Goal: Task Accomplishment & Management: Use online tool/utility

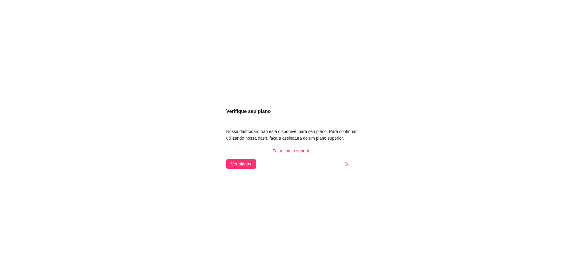
click at [303, 151] on div "Falar com o suporte" at bounding box center [291, 151] width 131 height 7
click at [255, 165] on button "Ver planos" at bounding box center [241, 164] width 30 height 10
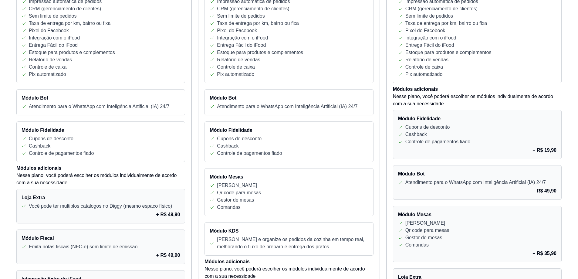
scroll to position [182, 0]
click at [29, 200] on h4 "Loja Extra" at bounding box center [101, 196] width 158 height 7
click at [40, 180] on p "Nesse plano, você poderá escolher os módulos individualmente de acordo com a su…" at bounding box center [100, 178] width 169 height 15
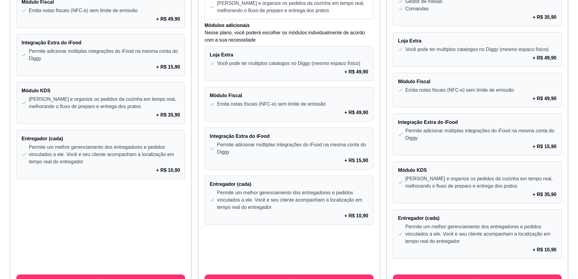
scroll to position [451, 0]
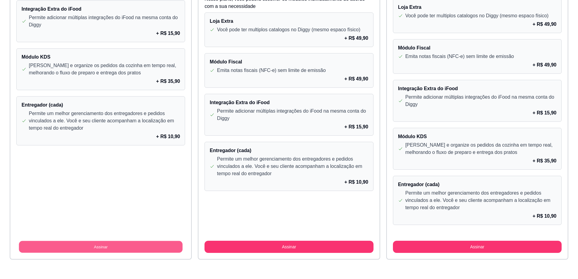
click at [100, 249] on button "Assinar" at bounding box center [101, 247] width 164 height 12
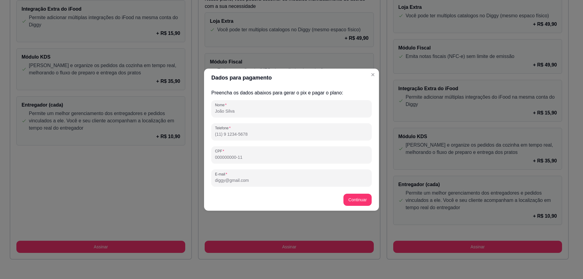
click at [243, 110] on input "Nome" at bounding box center [291, 111] width 153 height 6
click at [236, 109] on input "Nome" at bounding box center [291, 111] width 153 height 6
click at [227, 131] on input "Telefone" at bounding box center [291, 134] width 153 height 6
click at [228, 113] on input "Nome" at bounding box center [291, 111] width 153 height 6
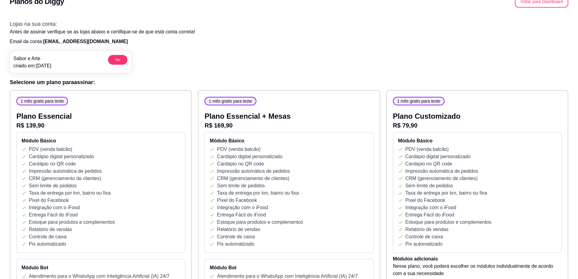
scroll to position [0, 0]
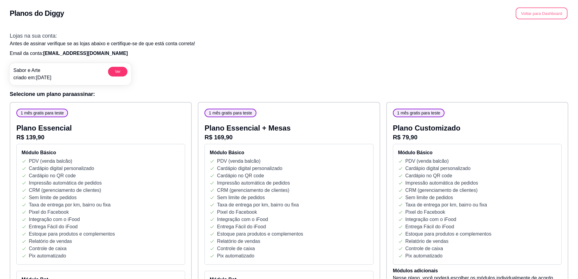
click at [541, 10] on button "Voltar para Dashboard" at bounding box center [542, 14] width 52 height 12
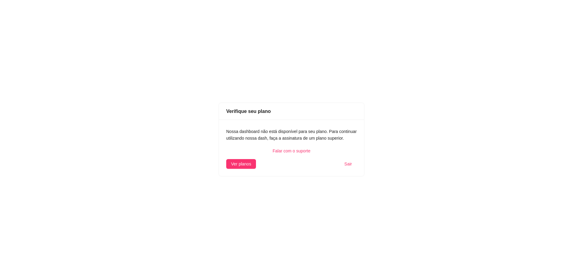
click at [247, 170] on div "Nossa dashboard não está disponível para seu plano. Para continuar utilizando n…" at bounding box center [291, 148] width 145 height 56
click at [241, 158] on div "Nossa dashboard não está disponível para seu plano. Para continuar utilizando n…" at bounding box center [291, 148] width 145 height 56
click at [237, 160] on button "Ver planos" at bounding box center [241, 164] width 30 height 10
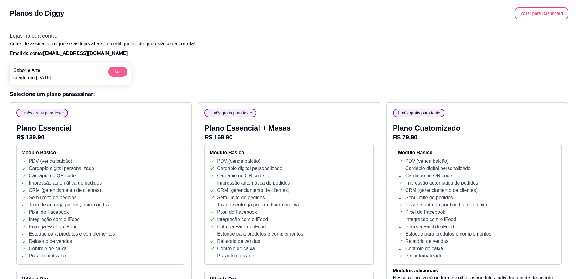
click at [115, 70] on button "Ver" at bounding box center [117, 72] width 19 height 10
click at [556, 10] on button "Voltar para Dashboard" at bounding box center [542, 14] width 52 height 12
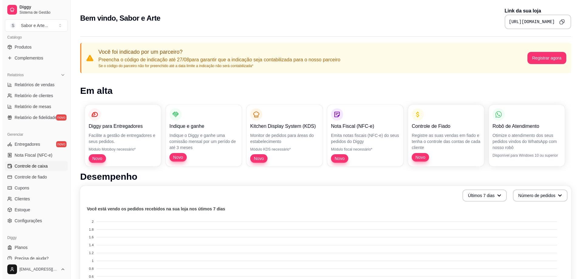
scroll to position [158, 0]
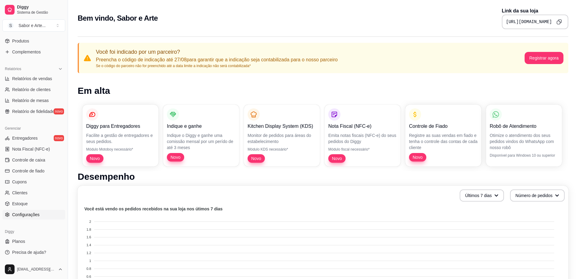
click at [37, 212] on span "Configurações" at bounding box center [25, 215] width 27 height 6
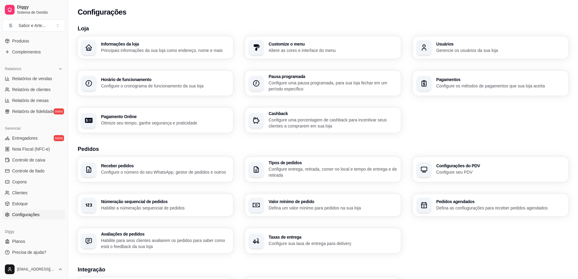
click at [126, 46] on h3 "Informações da loja" at bounding box center [165, 44] width 128 height 4
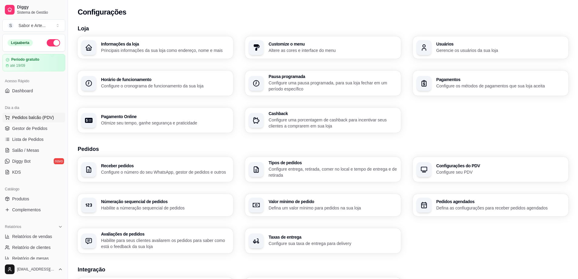
click at [35, 117] on span "Pedidos balcão (PDV)" at bounding box center [33, 117] width 42 height 6
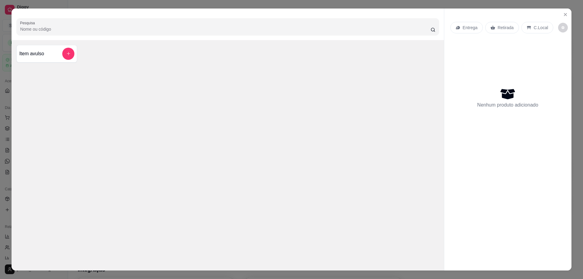
click at [49, 53] on div "Item avulso" at bounding box center [46, 54] width 55 height 12
click at [563, 15] on icon "Close" at bounding box center [565, 14] width 5 height 5
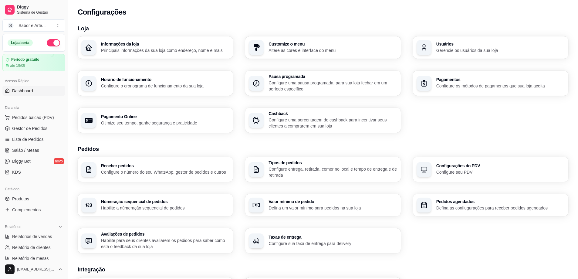
click at [23, 93] on span "Dashboard" at bounding box center [22, 91] width 21 height 6
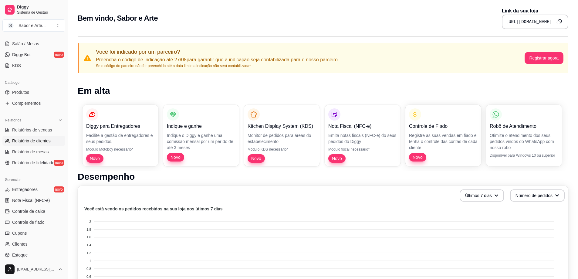
scroll to position [158, 0]
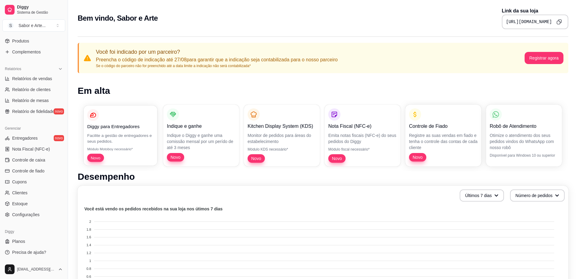
click at [127, 136] on p "Facilite a gestão de entregadores e seus pedidos." at bounding box center [120, 138] width 66 height 12
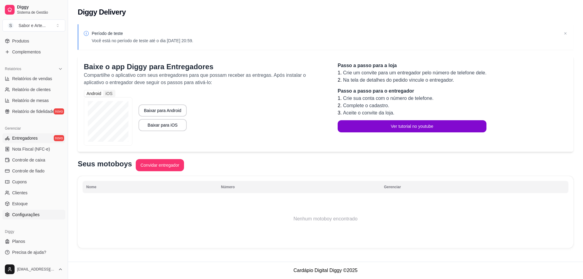
click at [35, 215] on span "Configurações" at bounding box center [25, 215] width 27 height 6
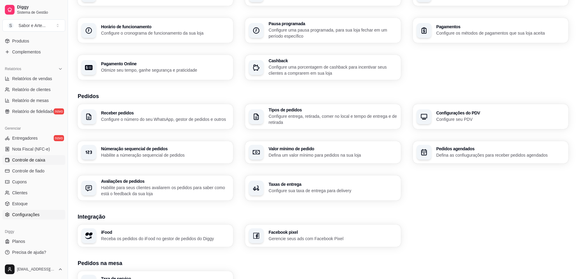
scroll to position [61, 0]
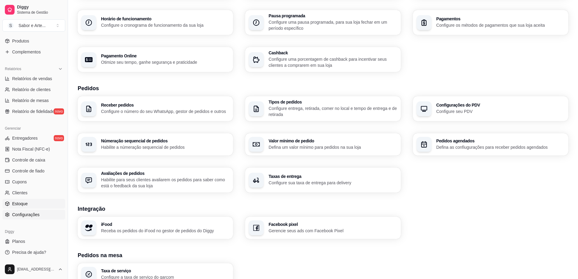
click at [29, 203] on link "Estoque" at bounding box center [33, 204] width 63 height 10
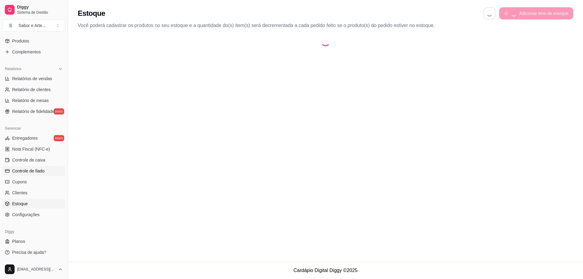
select select "QUANTITY_ORDER"
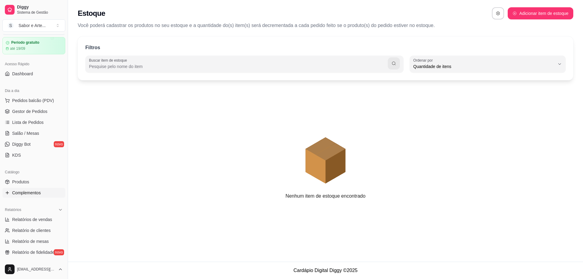
scroll to position [30, 0]
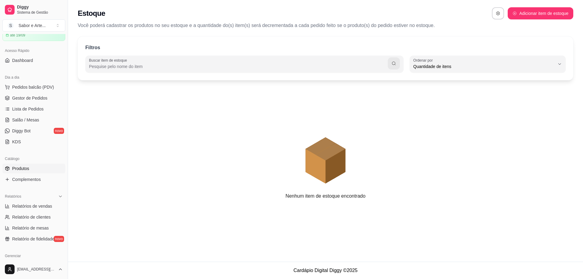
click at [27, 173] on link "Produtos" at bounding box center [33, 169] width 63 height 10
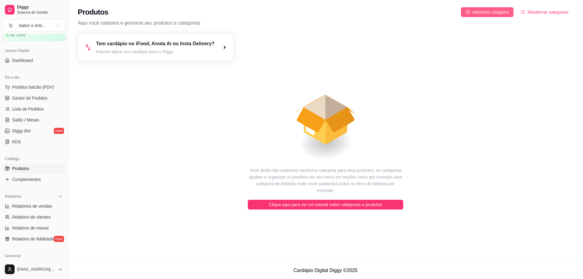
click at [496, 11] on span "Adicionar categoria" at bounding box center [490, 12] width 36 height 7
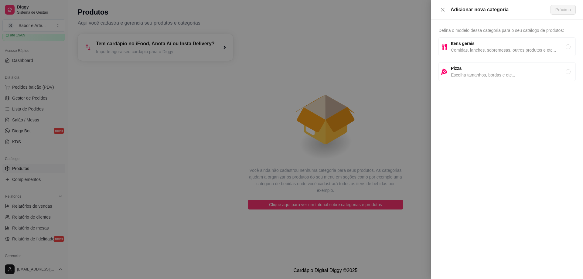
click at [487, 45] on span "Itens gerais" at bounding box center [508, 43] width 115 height 7
radio input "true"
click at [557, 10] on span "Próximo" at bounding box center [562, 9] width 15 height 7
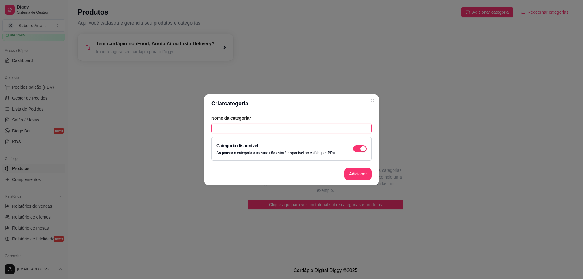
click at [279, 128] on input "text" at bounding box center [291, 129] width 160 height 10
type input "P"
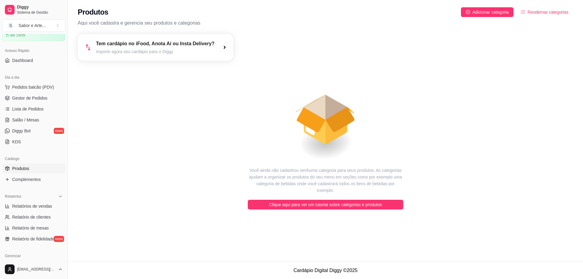
click at [149, 48] on div "Tem cardápio no iFood, Anota Aí ou Insta Delivery? Importe agora seu cardápio p…" at bounding box center [155, 47] width 119 height 15
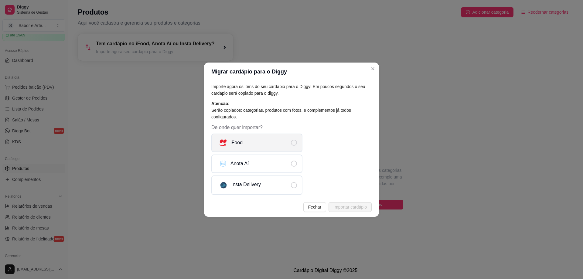
click at [270, 143] on label "iFood" at bounding box center [256, 143] width 91 height 19
click at [297, 144] on input "iFood" at bounding box center [299, 146] width 4 height 4
radio input "true"
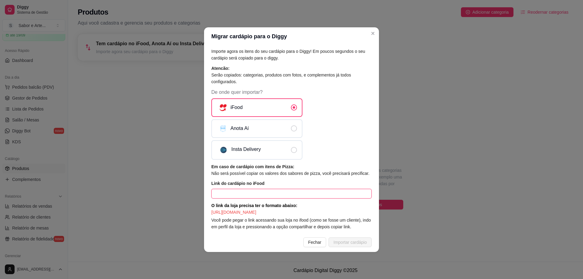
click at [287, 191] on input "text" at bounding box center [291, 194] width 160 height 10
paste input "https://www.ifood.com.br/delivery/cabo-frio-rj/sabor-e-arte-centro/053dbc6c-df1…"
type input "https://www.ifood.com.br/delivery/cabo-frio-rj/sabor-e-arte-centro/053dbc6c-df1…"
click at [351, 246] on span "Importar cardápio" at bounding box center [349, 242] width 33 height 7
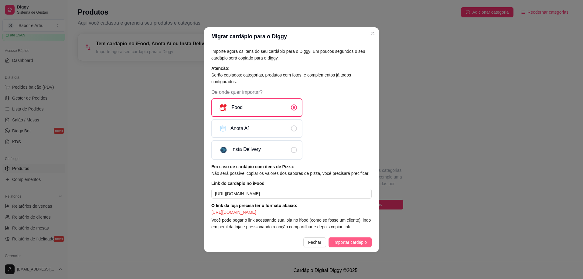
scroll to position [0, 0]
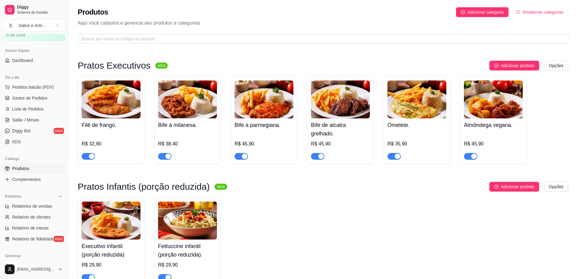
click at [102, 99] on img at bounding box center [111, 99] width 59 height 38
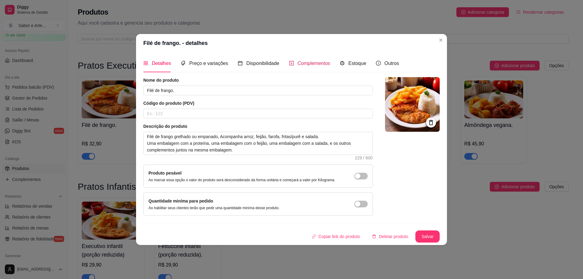
click at [308, 64] on span "Complementos" at bounding box center [313, 63] width 33 height 5
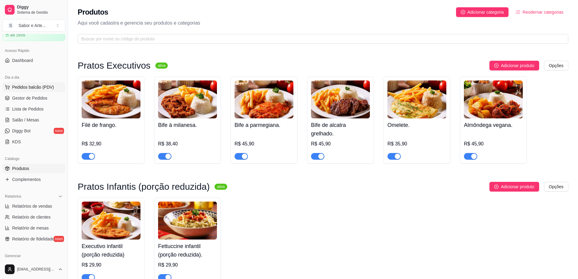
click at [31, 85] on span "Pedidos balcão (PDV)" at bounding box center [33, 87] width 42 height 6
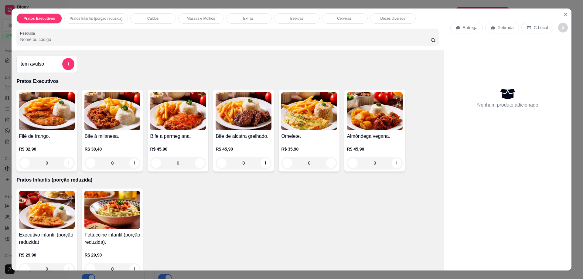
click at [47, 119] on img at bounding box center [47, 111] width 56 height 38
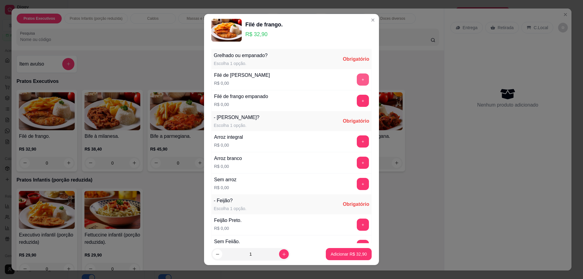
click at [357, 78] on button "+" at bounding box center [363, 79] width 12 height 12
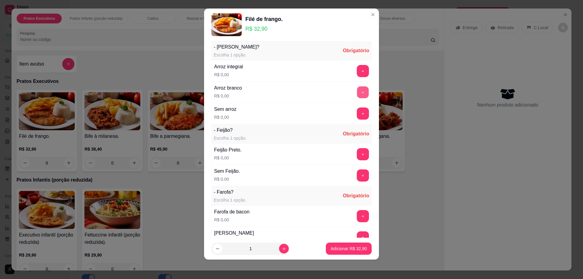
click at [357, 92] on button "+" at bounding box center [363, 93] width 12 height 12
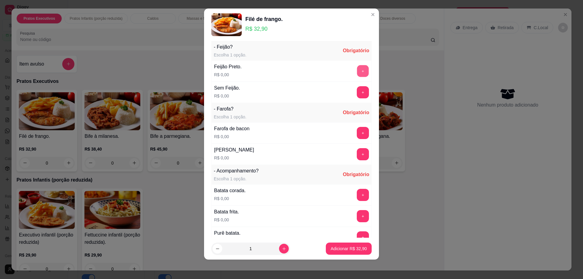
click at [357, 70] on button "+" at bounding box center [363, 71] width 12 height 12
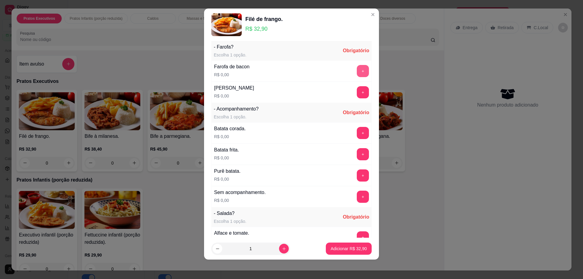
click at [357, 73] on button "+" at bounding box center [363, 71] width 12 height 12
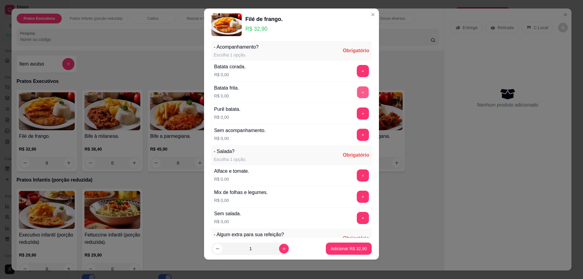
click at [357, 93] on button "+" at bounding box center [363, 93] width 12 height 12
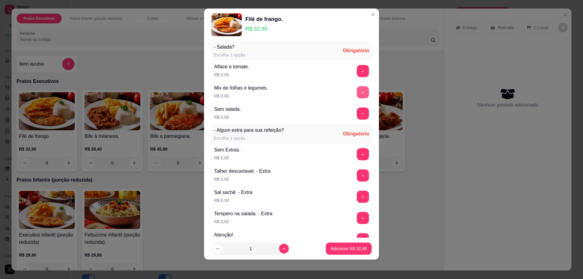
click at [352, 81] on div "Alface e tomate. R$ 0,00 +" at bounding box center [291, 70] width 160 height 21
click at [357, 76] on button "+" at bounding box center [363, 71] width 12 height 12
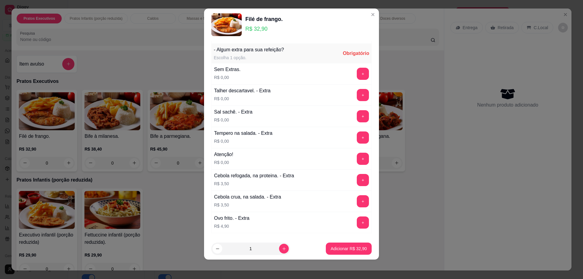
scroll to position [460, 0]
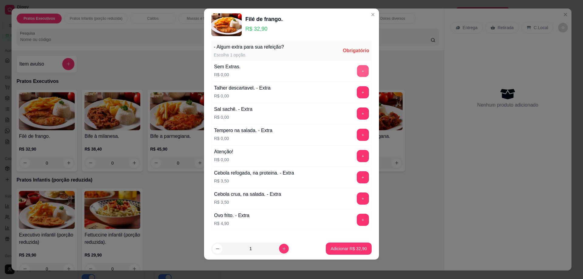
click at [357, 74] on button "+" at bounding box center [363, 71] width 12 height 12
click at [332, 249] on p "Adicionar R$ 32,90" at bounding box center [348, 249] width 35 height 6
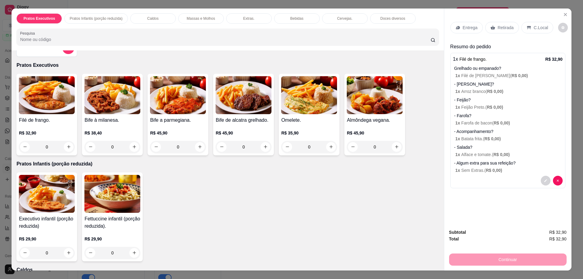
scroll to position [61, 0]
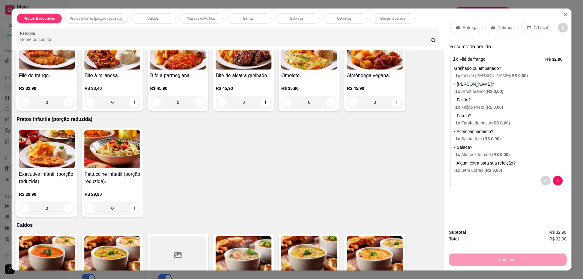
click at [114, 157] on img at bounding box center [112, 149] width 56 height 38
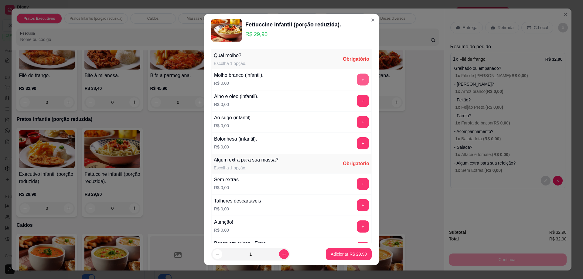
click at [357, 81] on button "+" at bounding box center [363, 80] width 12 height 12
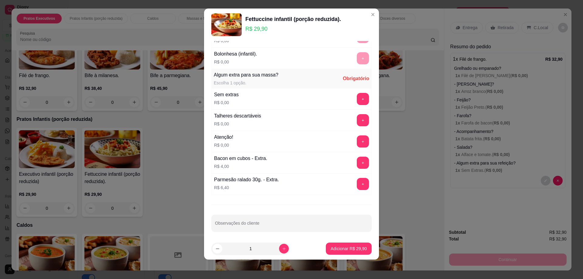
scroll to position [82, 0]
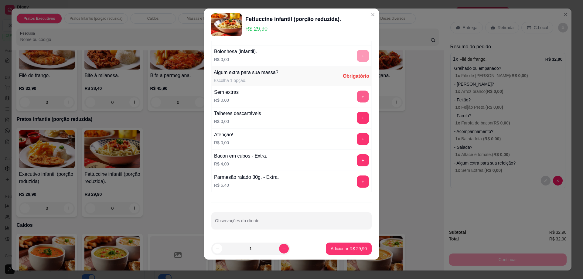
click at [357, 91] on button "+" at bounding box center [363, 97] width 12 height 12
click at [338, 256] on footer "1 Adicionar R$ 29,90" at bounding box center [291, 249] width 175 height 22
click at [338, 252] on button "Adicionar R$ 29,90" at bounding box center [349, 249] width 46 height 12
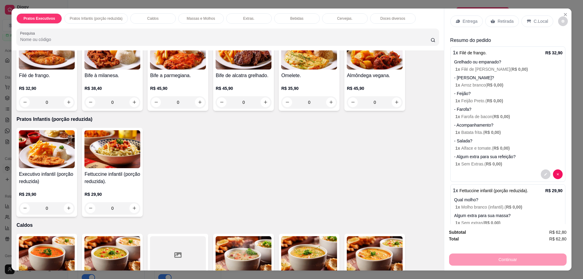
scroll to position [31, 0]
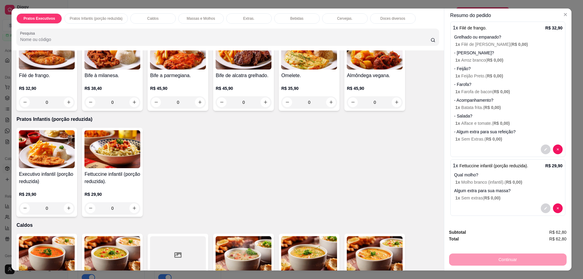
click at [523, 256] on div "Continuar" at bounding box center [507, 259] width 117 height 14
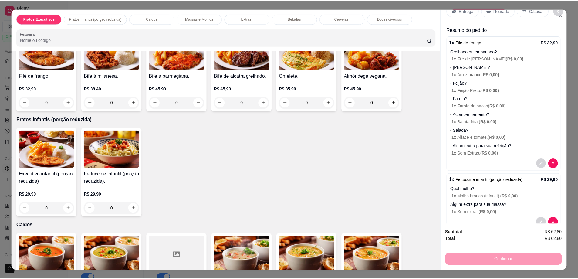
scroll to position [0, 0]
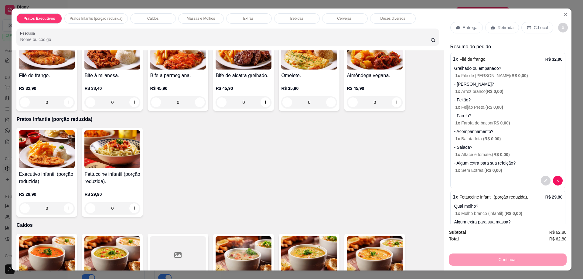
click at [540, 30] on p "C.Local" at bounding box center [541, 28] width 14 height 6
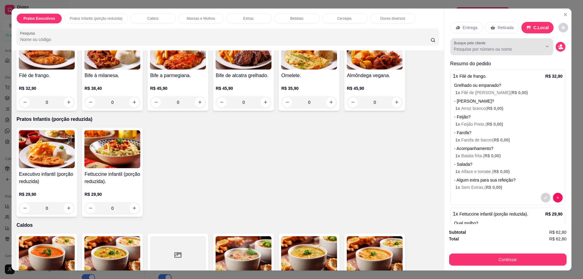
click at [479, 53] on div at bounding box center [502, 47] width 96 height 12
click at [563, 15] on icon "Close" at bounding box center [565, 14] width 5 height 5
click at [560, 14] on button "Close" at bounding box center [565, 15] width 10 height 10
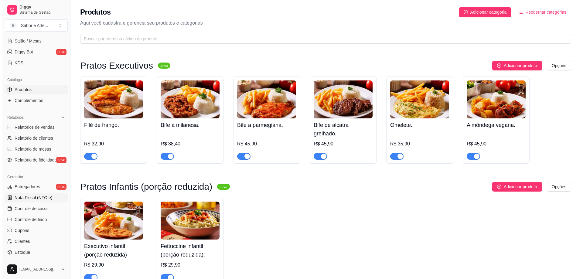
scroll to position [121, 0]
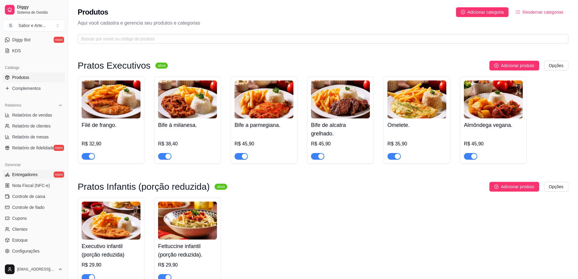
click at [29, 172] on span "Entregadores" at bounding box center [24, 174] width 25 height 6
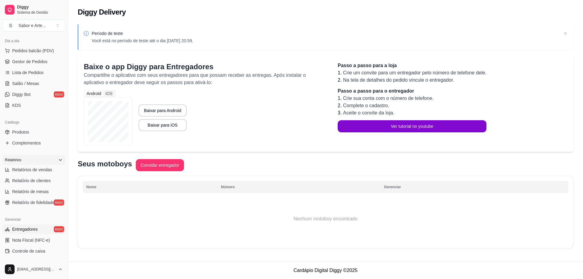
scroll to position [36, 0]
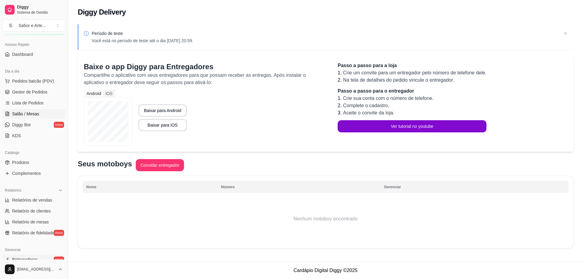
click at [33, 115] on span "Salão / Mesas" at bounding box center [25, 114] width 27 height 6
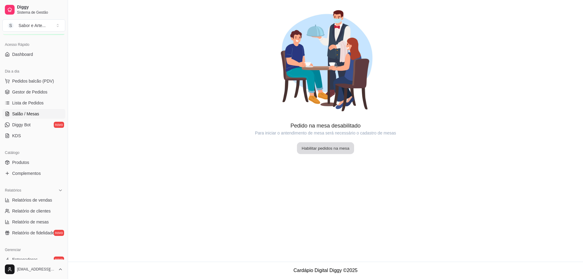
click at [329, 151] on button "Habilitar pedidos na mesa" at bounding box center [325, 148] width 57 height 12
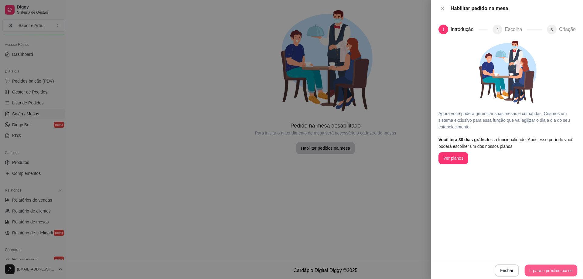
click at [561, 268] on button "Ir para o próximo passo" at bounding box center [550, 271] width 53 height 12
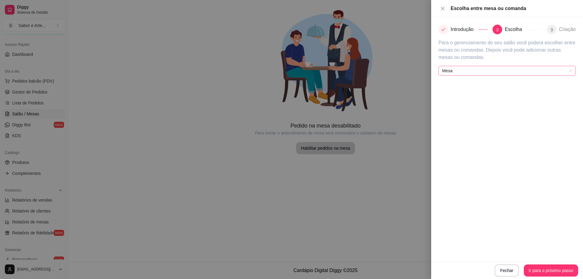
click at [458, 71] on span "Mesa" at bounding box center [507, 70] width 130 height 9
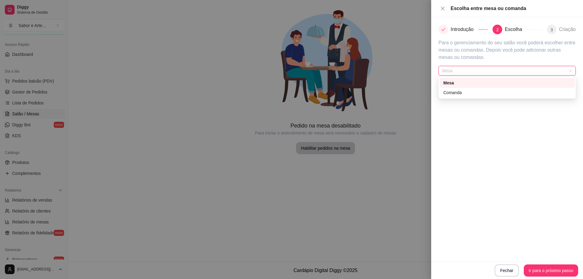
click at [458, 71] on span "Mesa" at bounding box center [507, 70] width 130 height 9
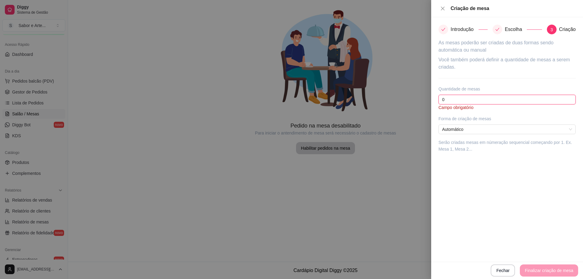
drag, startPoint x: 478, startPoint y: 100, endPoint x: 433, endPoint y: 98, distance: 44.4
click at [433, 98] on div "Introdução Escolha 3 Criação As mesas poderão ser criadas de duas formas sendo …" at bounding box center [507, 139] width 152 height 244
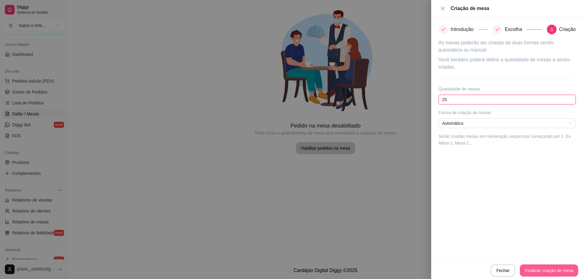
type input "25"
click at [559, 271] on button "Finalizar criação de mesa" at bounding box center [549, 270] width 58 height 12
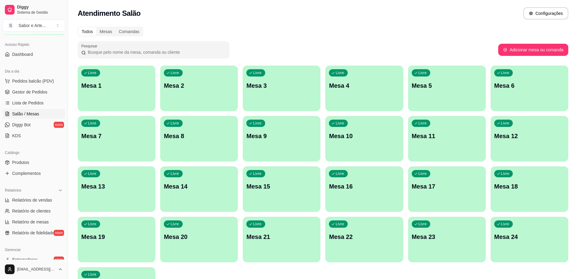
click at [110, 94] on div "Livre Mesa 1" at bounding box center [117, 85] width 78 height 38
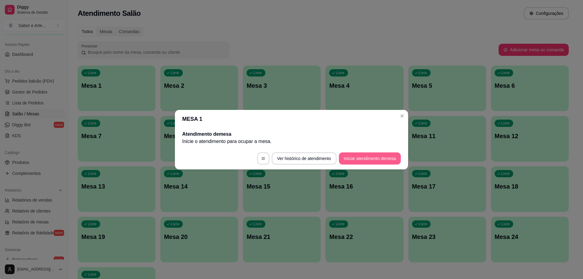
click at [373, 162] on button "Iniciar atendimento de mesa" at bounding box center [370, 158] width 62 height 12
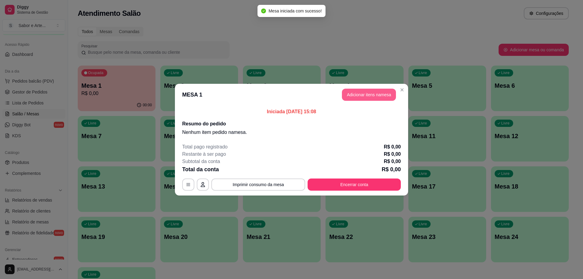
click at [369, 97] on button "Adicionar itens na mesa" at bounding box center [369, 95] width 54 height 12
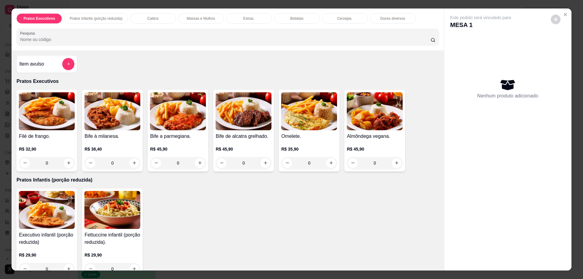
click at [39, 116] on img at bounding box center [47, 111] width 56 height 38
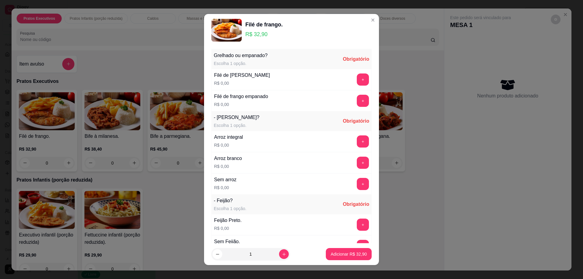
click at [349, 73] on div "Filé de frango grelhado R$ 0,00 +" at bounding box center [291, 79] width 160 height 21
click at [357, 76] on button "+" at bounding box center [363, 79] width 12 height 12
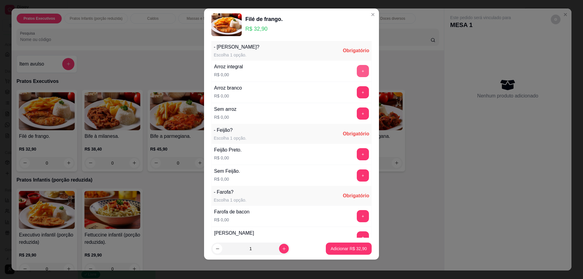
click at [357, 72] on button "+" at bounding box center [363, 71] width 12 height 12
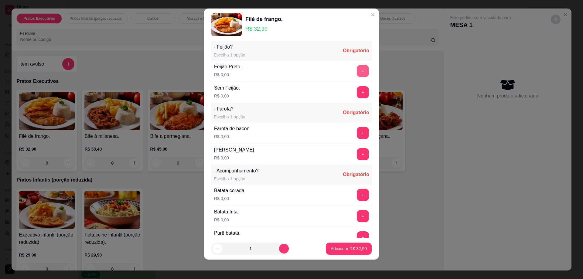
click at [357, 72] on button "+" at bounding box center [363, 71] width 12 height 12
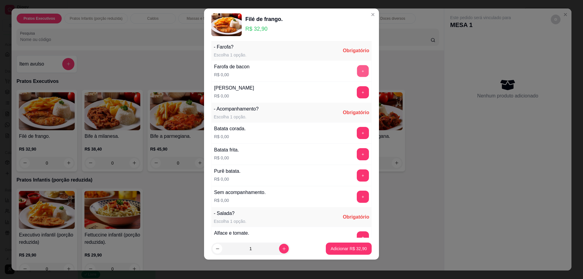
click at [357, 73] on button "+" at bounding box center [363, 71] width 12 height 12
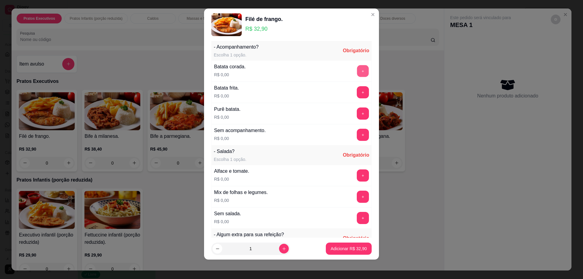
click at [357, 73] on button "+" at bounding box center [363, 71] width 12 height 12
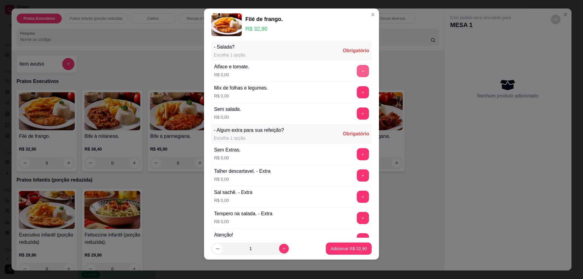
click at [357, 72] on button "+" at bounding box center [363, 71] width 12 height 12
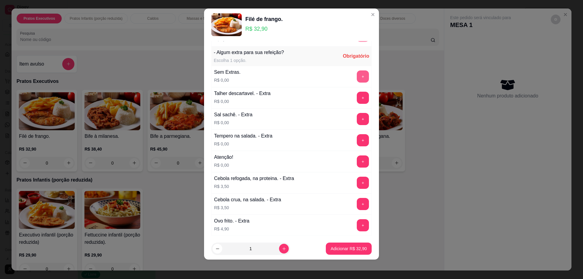
scroll to position [460, 0]
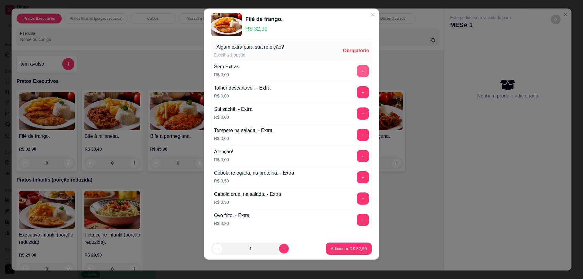
click at [357, 68] on button "+" at bounding box center [363, 71] width 12 height 12
click at [335, 244] on button "Adicionar R$ 32,90" at bounding box center [349, 249] width 46 height 12
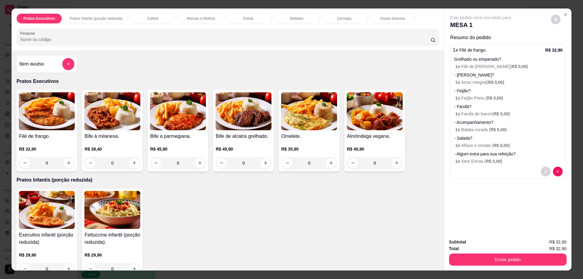
click at [241, 126] on img at bounding box center [244, 111] width 56 height 38
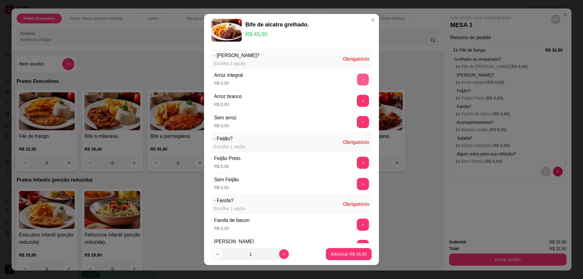
click at [357, 77] on button "+" at bounding box center [363, 80] width 12 height 12
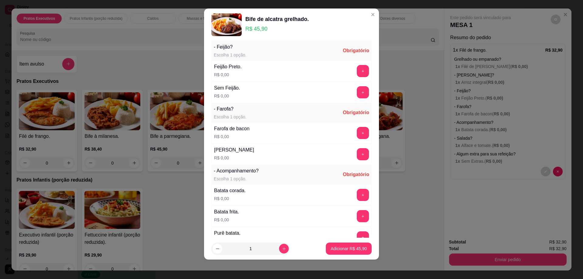
click at [357, 76] on button "+" at bounding box center [363, 71] width 12 height 12
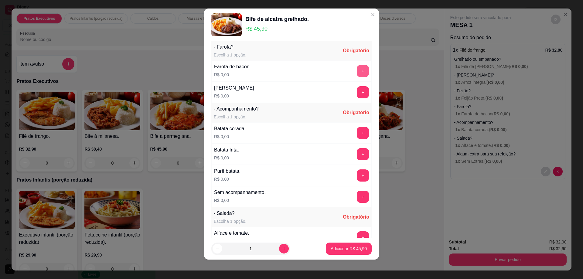
click at [351, 78] on div "Farofa de bacon R$ 0,00 +" at bounding box center [291, 70] width 160 height 21
click at [357, 73] on button "+" at bounding box center [363, 71] width 12 height 12
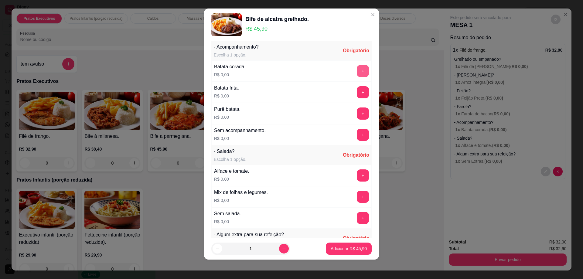
click at [357, 66] on button "+" at bounding box center [363, 71] width 12 height 12
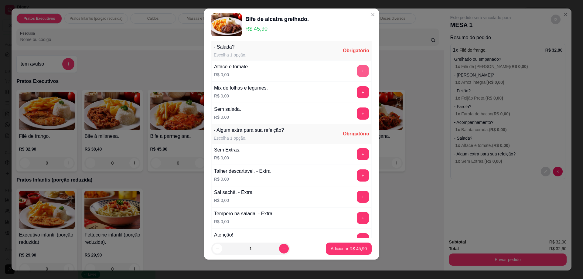
click at [357, 73] on button "+" at bounding box center [363, 71] width 12 height 12
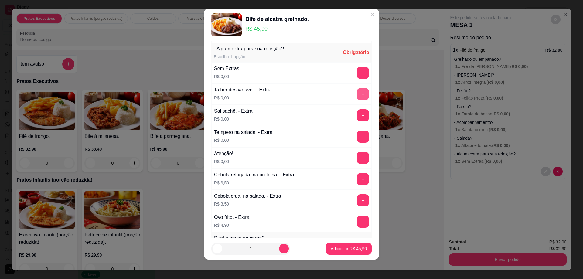
scroll to position [398, 0]
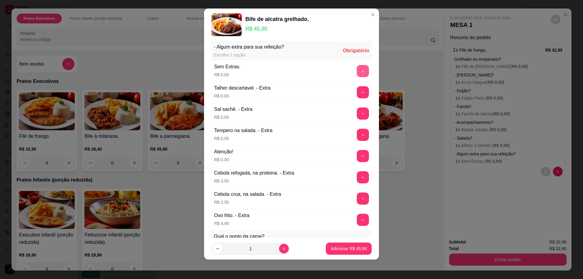
click at [357, 69] on button "+" at bounding box center [363, 71] width 12 height 12
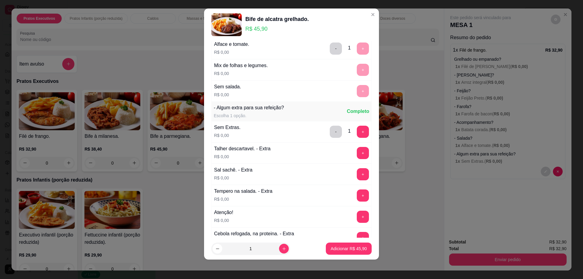
scroll to position [519, 0]
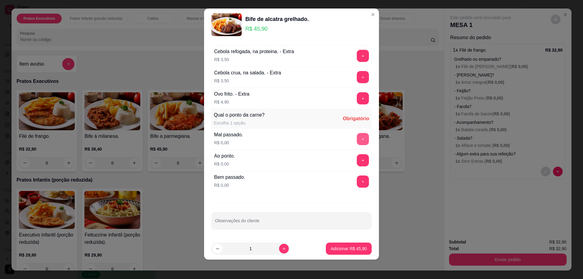
click at [357, 136] on button "+" at bounding box center [363, 139] width 12 height 12
click at [351, 251] on p "Adicionar R$ 45,90" at bounding box center [348, 249] width 35 height 6
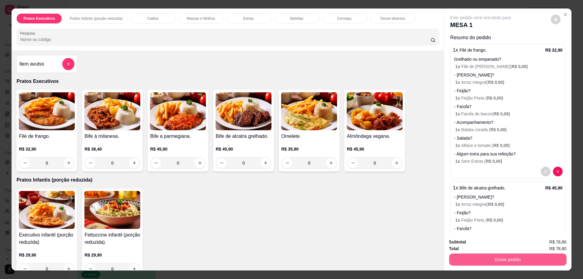
click at [507, 261] on button "Enviar pedido" at bounding box center [507, 259] width 117 height 12
click at [491, 244] on button "Não registrar e enviar pedido" at bounding box center [487, 245] width 63 height 12
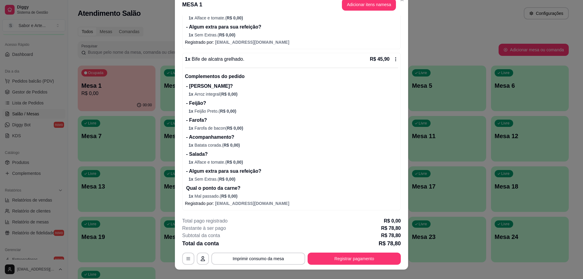
scroll to position [18, 0]
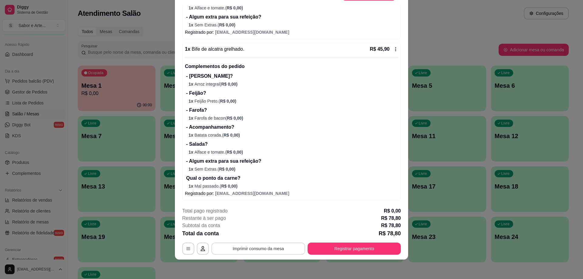
click at [253, 251] on button "Imprimir consumo da mesa" at bounding box center [258, 249] width 94 height 12
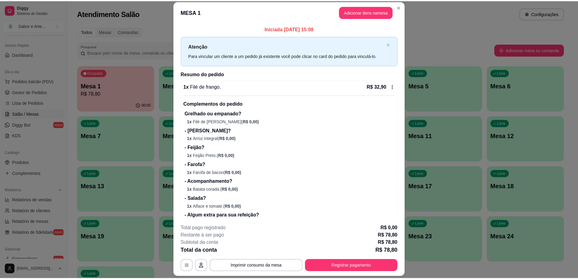
scroll to position [0, 0]
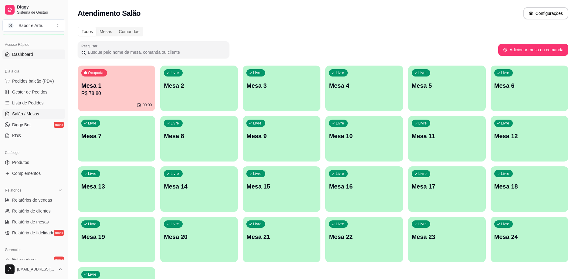
click at [35, 56] on link "Dashboard" at bounding box center [33, 54] width 63 height 10
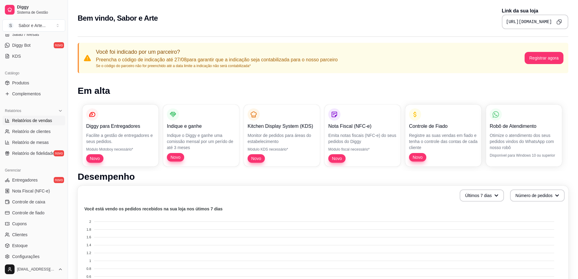
scroll to position [158, 0]
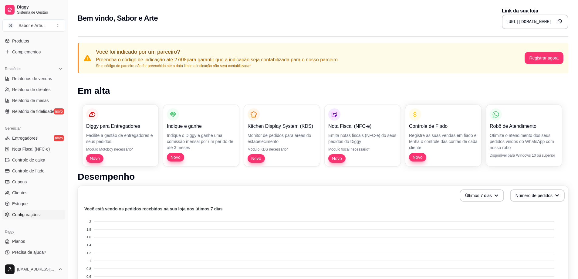
click at [29, 211] on link "Configurações" at bounding box center [33, 215] width 63 height 10
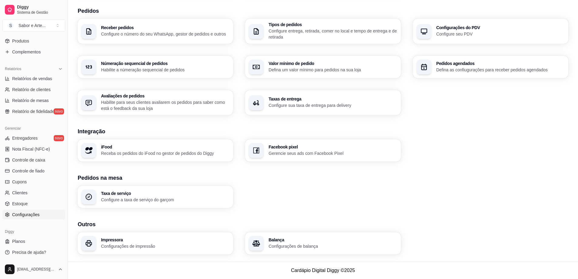
scroll to position [127, 0]
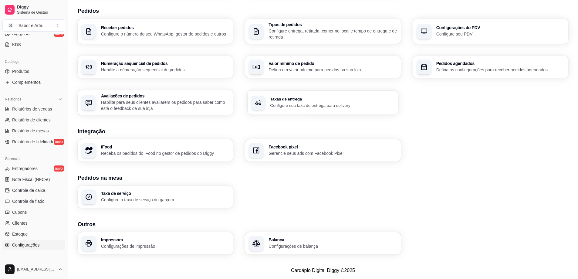
click at [290, 107] on p "Configure sua taxa de entrega para delivery" at bounding box center [332, 105] width 125 height 6
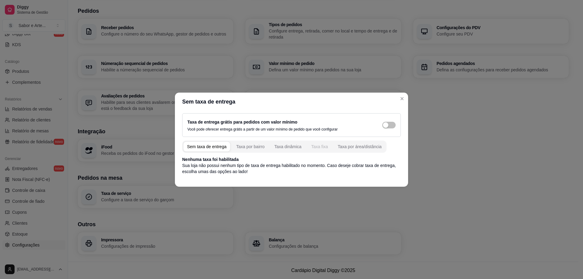
click at [319, 146] on div "Taxa fixa" at bounding box center [319, 147] width 17 height 6
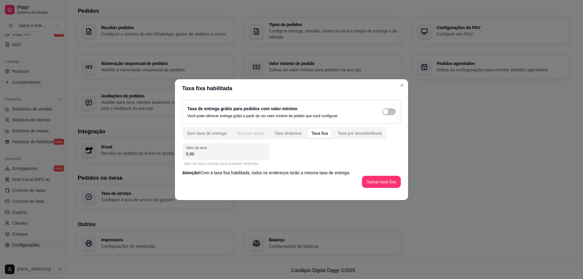
click at [252, 134] on div "Taxa por bairro" at bounding box center [250, 133] width 28 height 6
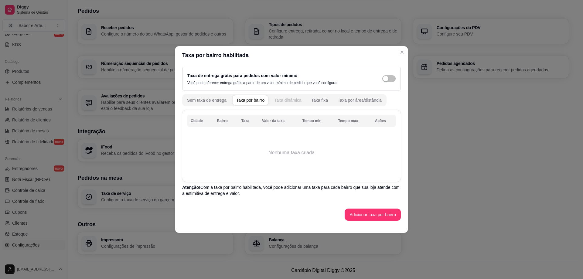
click at [286, 101] on div "Taxa dinâmica" at bounding box center [287, 100] width 27 height 6
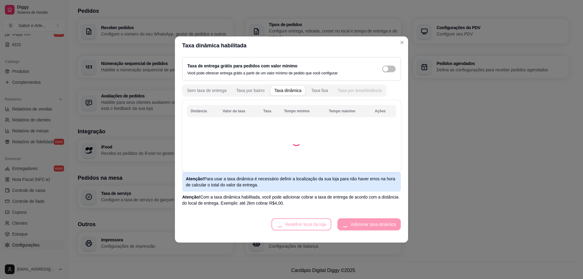
click at [348, 87] on button "Taxa por área/distância" at bounding box center [359, 91] width 51 height 10
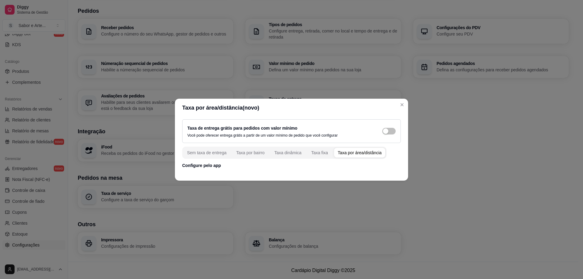
click at [202, 165] on p "Configure pelo app" at bounding box center [291, 165] width 219 height 6
click at [390, 132] on span "button" at bounding box center [388, 131] width 13 height 7
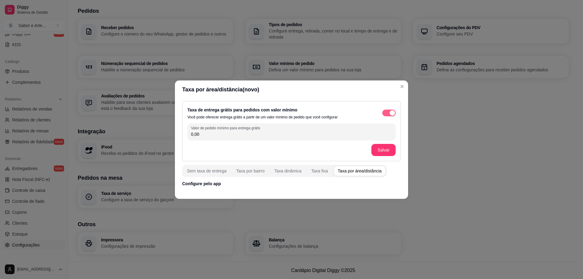
click at [388, 112] on span "button" at bounding box center [388, 113] width 13 height 7
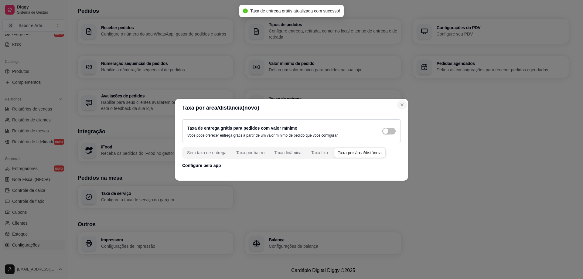
click at [320, 142] on section "Taxa por área/distância(novo) Taxa de entrega grátis para pedidos com valor mín…" at bounding box center [291, 140] width 233 height 82
click at [354, 150] on div "Taxa por área/distância" at bounding box center [360, 153] width 44 height 6
click at [265, 154] on button "Taxa por bairro" at bounding box center [250, 153] width 36 height 10
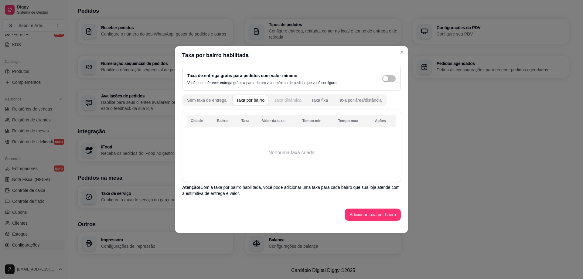
click at [281, 99] on div "Taxa dinâmica" at bounding box center [287, 100] width 27 height 6
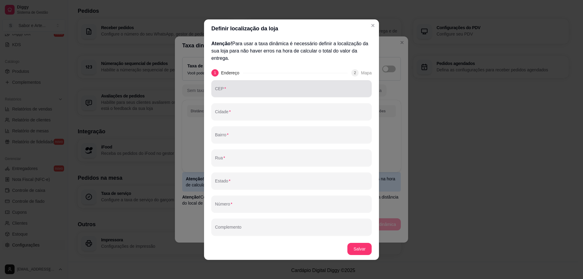
click at [293, 91] on input "CEP" at bounding box center [291, 91] width 153 height 6
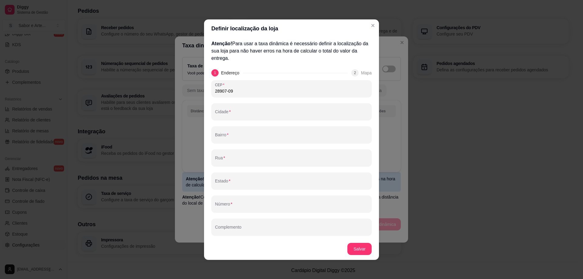
type input "28907-090"
type input "Cabo Frio"
type input "Centro"
type input "Rua Raul Veiga"
type input "RJ"
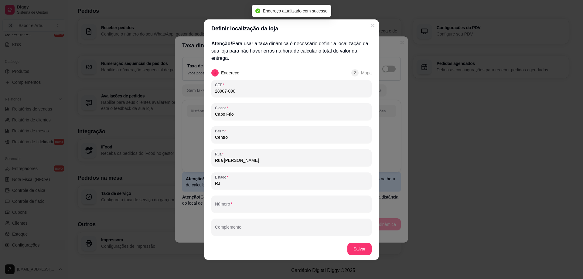
type input "28907-090"
click at [246, 205] on input "Número" at bounding box center [291, 206] width 153 height 6
type input "558"
click at [359, 247] on button "Salvar" at bounding box center [359, 249] width 24 height 12
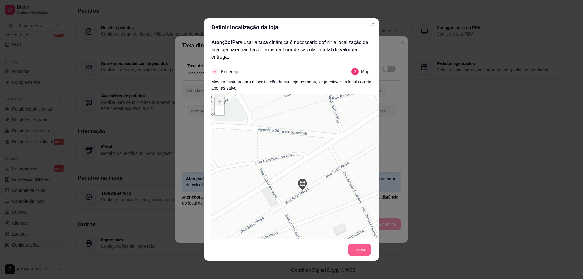
click at [361, 250] on button "Salvar" at bounding box center [360, 250] width 24 height 12
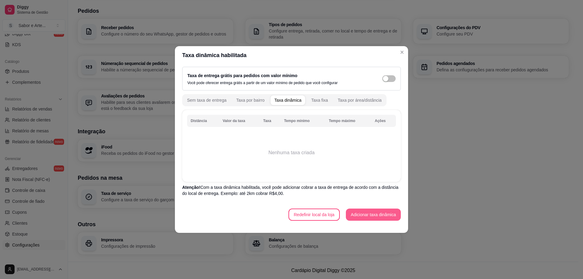
click at [368, 213] on button "Adicionar taxa dinâmica" at bounding box center [373, 215] width 55 height 12
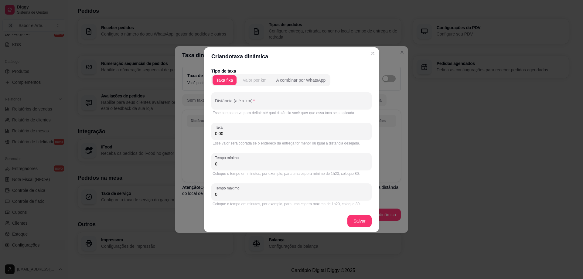
click at [254, 83] on div "Valor por km" at bounding box center [255, 80] width 24 height 6
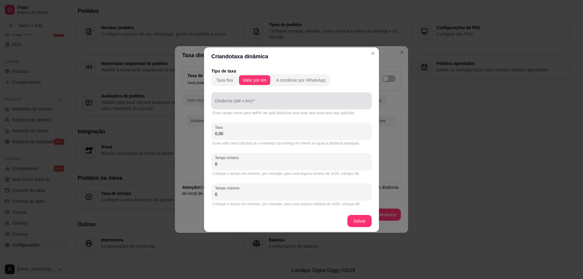
click at [238, 100] on div "Distância (até x km)" at bounding box center [291, 100] width 160 height 17
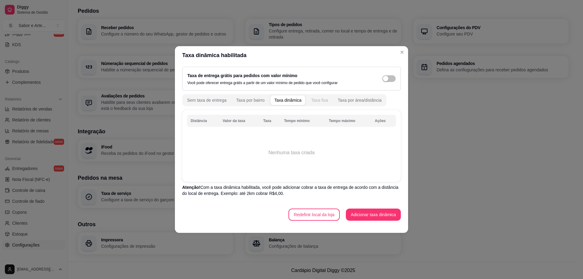
click at [314, 100] on div "Taxa fixa" at bounding box center [319, 100] width 17 height 6
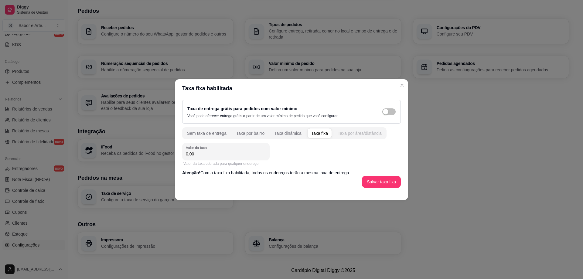
click at [355, 135] on div "Taxa por área/distância" at bounding box center [360, 133] width 44 height 6
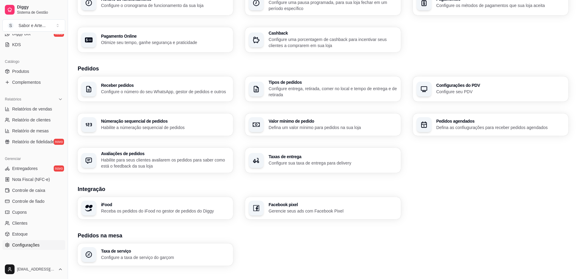
scroll to position [77, 0]
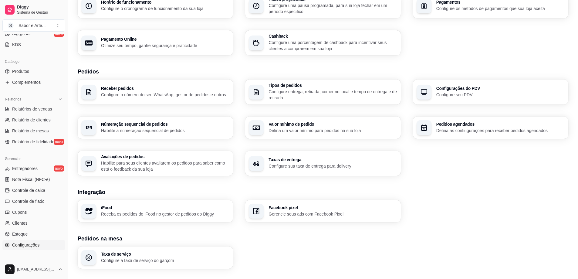
click at [300, 166] on p "Configure sua taxa de entrega para delivery" at bounding box center [333, 166] width 128 height 6
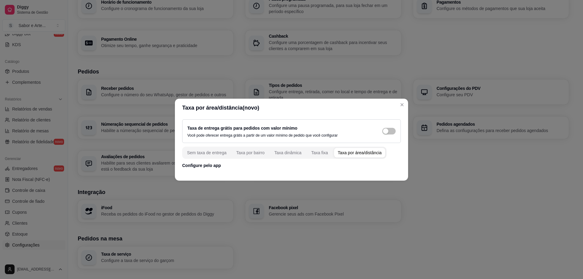
click at [350, 151] on div "Taxa por área/distância" at bounding box center [360, 153] width 44 height 6
click at [203, 167] on p "Configure pelo app" at bounding box center [291, 165] width 219 height 6
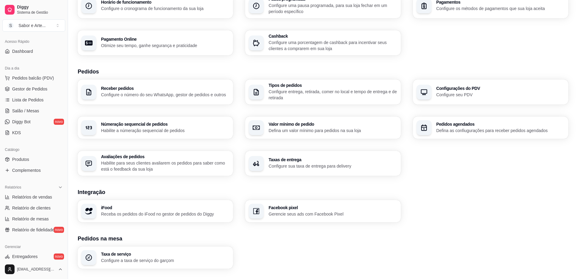
scroll to position [0, 0]
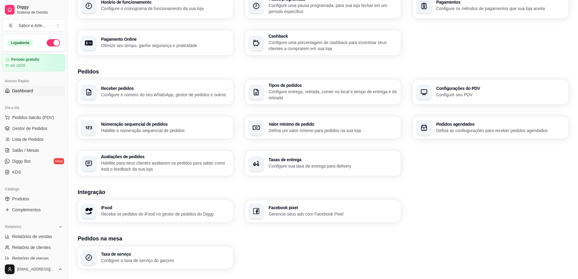
click at [37, 92] on link "Dashboard" at bounding box center [33, 91] width 63 height 10
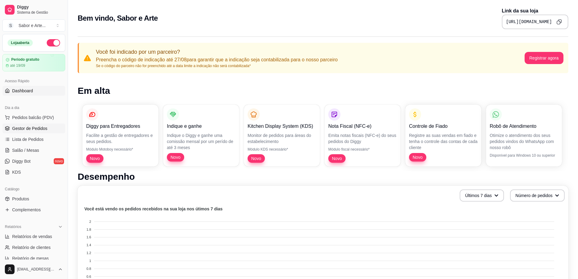
click at [40, 129] on span "Gestor de Pedidos" at bounding box center [29, 128] width 35 height 6
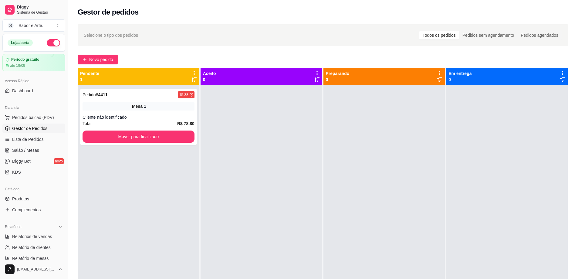
click at [193, 71] on icon at bounding box center [194, 72] width 5 height 5
click at [31, 120] on span "Pedidos balcão (PDV)" at bounding box center [33, 117] width 42 height 6
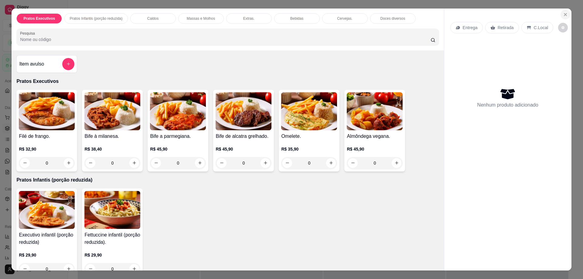
click at [565, 13] on icon "Close" at bounding box center [565, 14] width 5 height 5
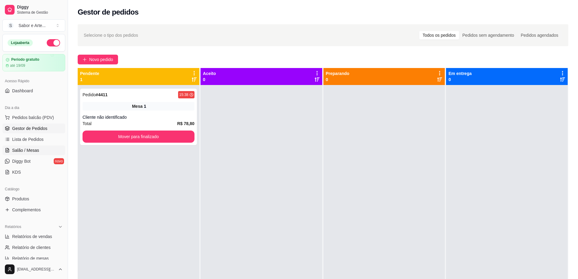
click at [30, 151] on span "Salão / Mesas" at bounding box center [25, 150] width 27 height 6
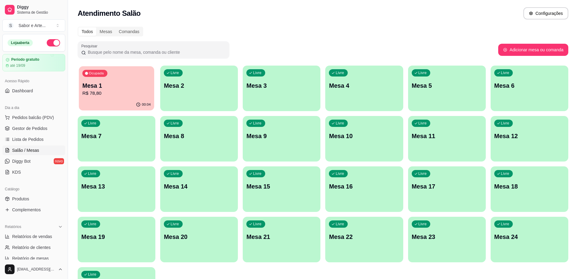
click at [116, 93] on p "R$ 78,80" at bounding box center [116, 93] width 68 height 7
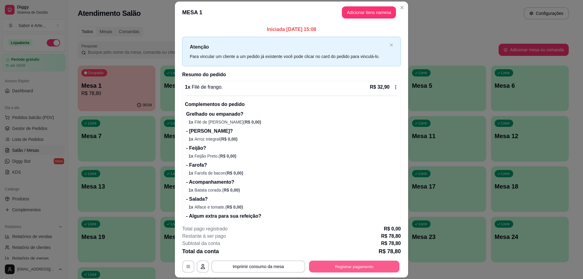
click at [363, 267] on button "Registrar pagamento" at bounding box center [354, 267] width 90 height 12
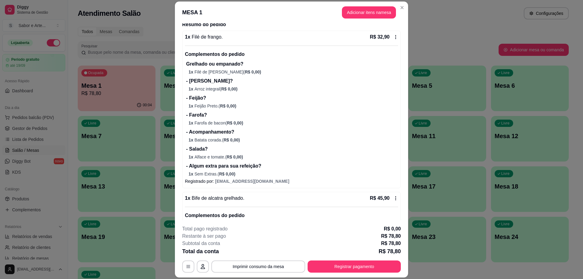
scroll to position [30, 0]
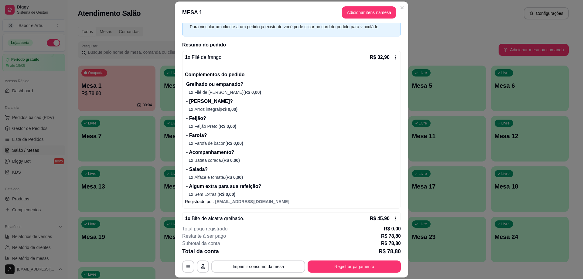
click at [393, 59] on icon at bounding box center [395, 57] width 5 height 5
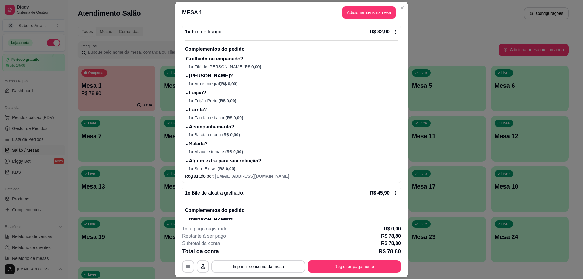
scroll to position [181, 0]
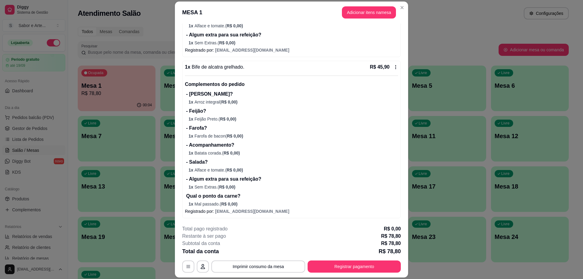
click at [256, 127] on p "- Farofa?" at bounding box center [292, 127] width 212 height 7
click at [186, 267] on icon "button" at bounding box center [188, 266] width 5 height 5
click at [201, 266] on icon "button" at bounding box center [203, 266] width 4 height 5
click at [329, 267] on button "Registrar pagamento" at bounding box center [353, 266] width 93 height 12
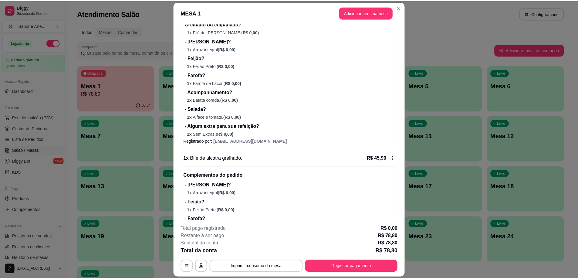
scroll to position [0, 0]
